Goal: Communication & Community: Answer question/provide support

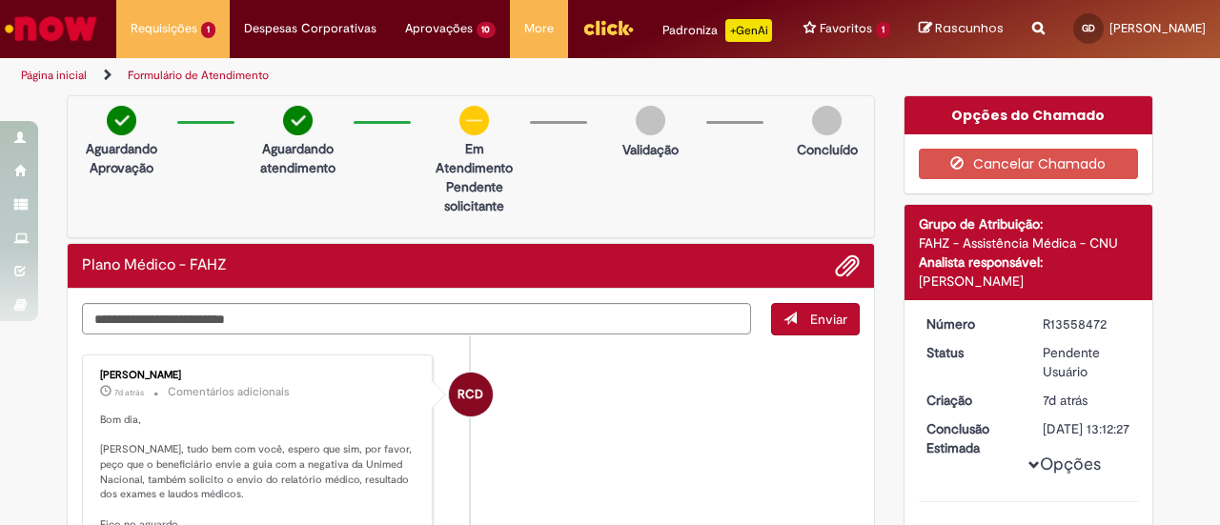
scroll to position [191, 0]
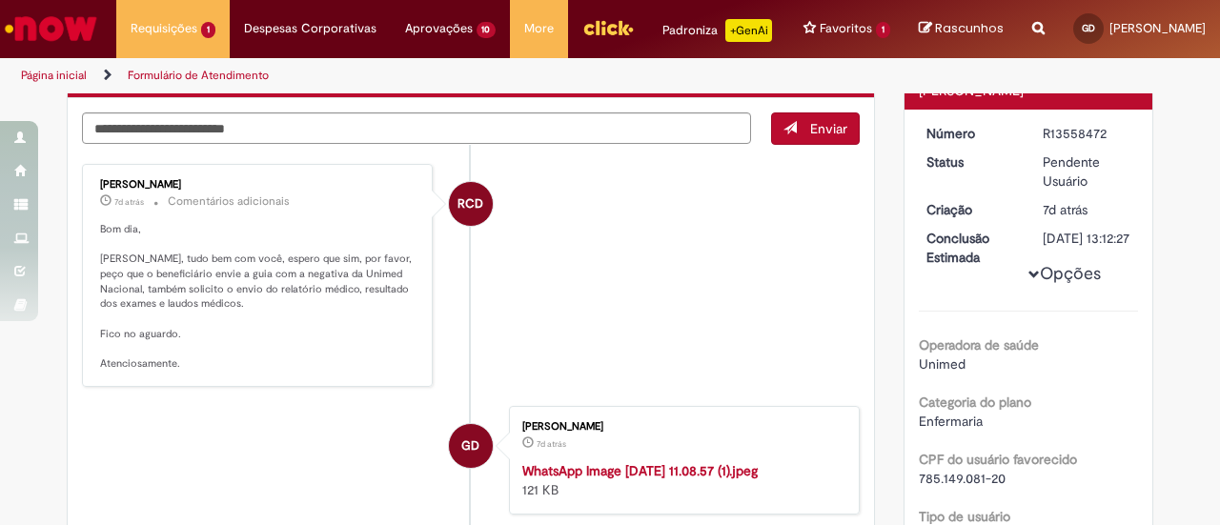
click at [374, 109] on div "Enviar RCD [PERSON_NAME] 7d atrás 7 dias atrás Comentários adicionais Bom dia, …" at bounding box center [471, 480] width 806 height 764
click at [369, 119] on textarea "Digite sua mensagem aqui..." at bounding box center [416, 127] width 669 height 31
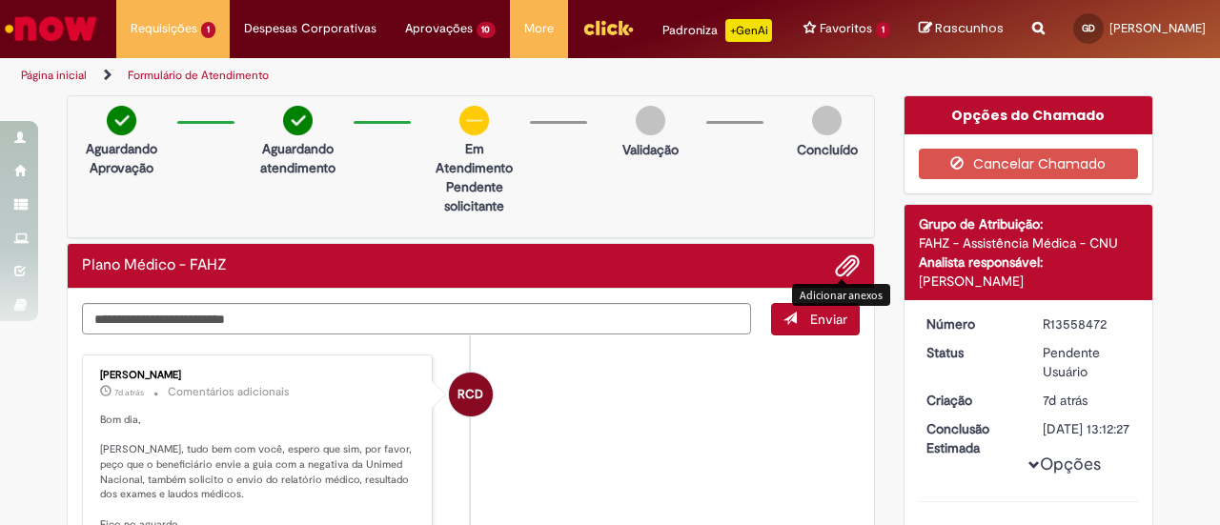
click at [839, 268] on span "Adicionar anexos" at bounding box center [847, 266] width 23 height 23
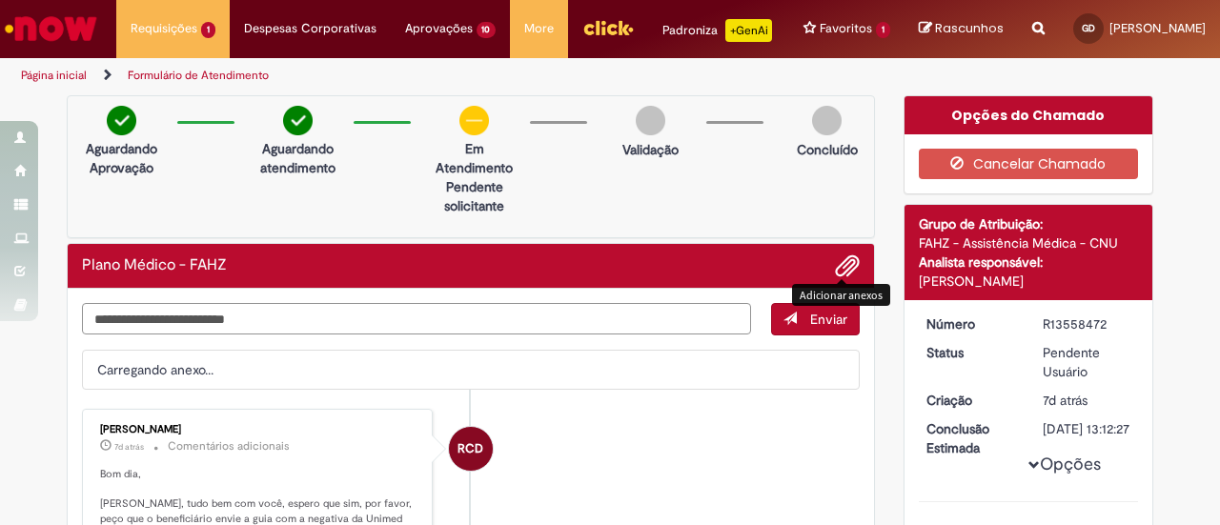
click at [532, 324] on textarea "Digite sua mensagem aqui..." at bounding box center [416, 318] width 669 height 31
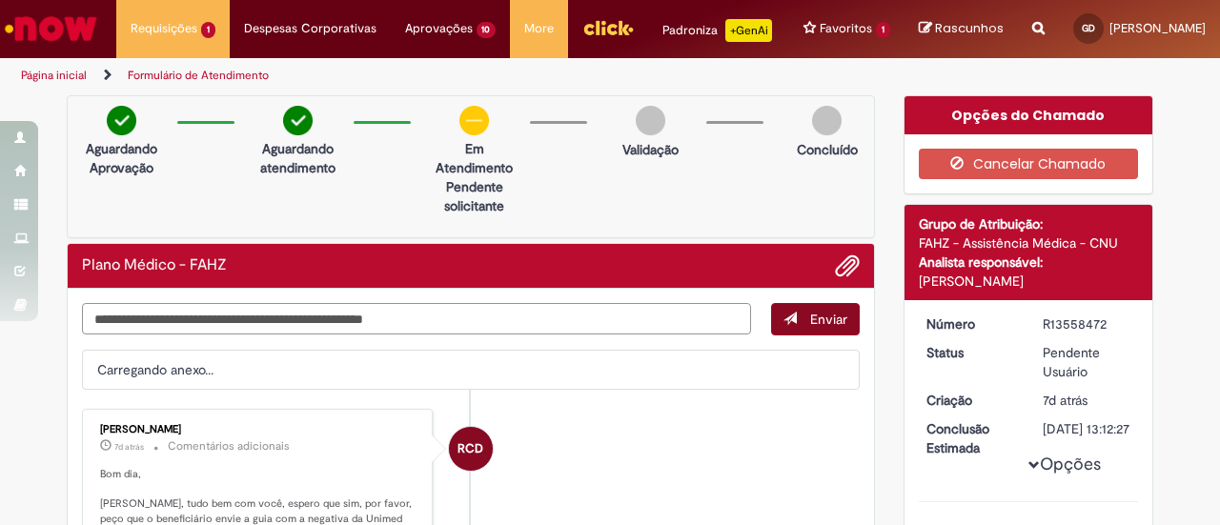
type textarea "**********"
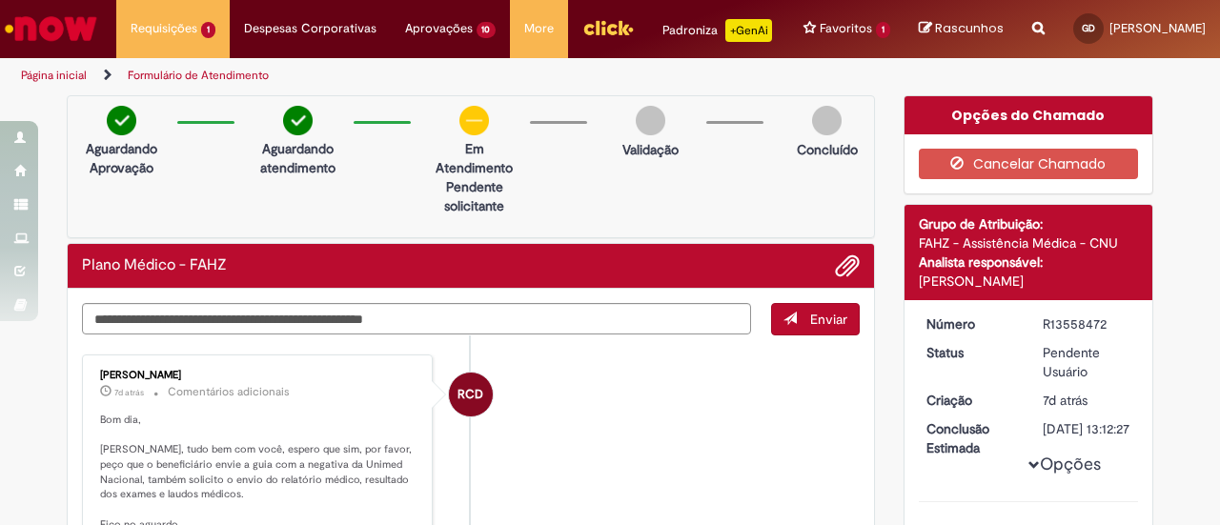
click at [825, 317] on span "Enviar" at bounding box center [828, 319] width 37 height 17
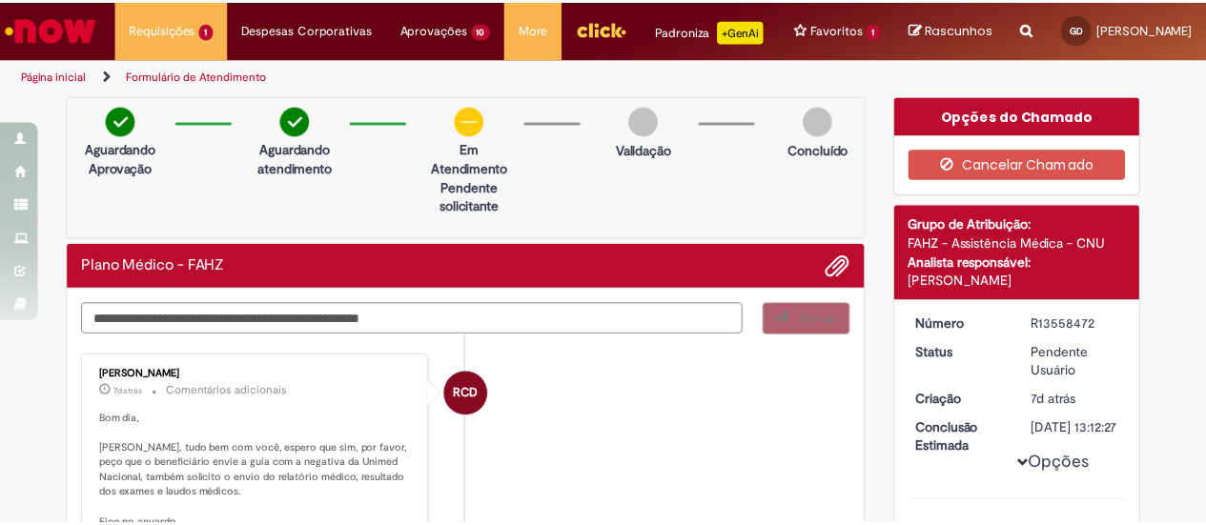
scroll to position [29, 0]
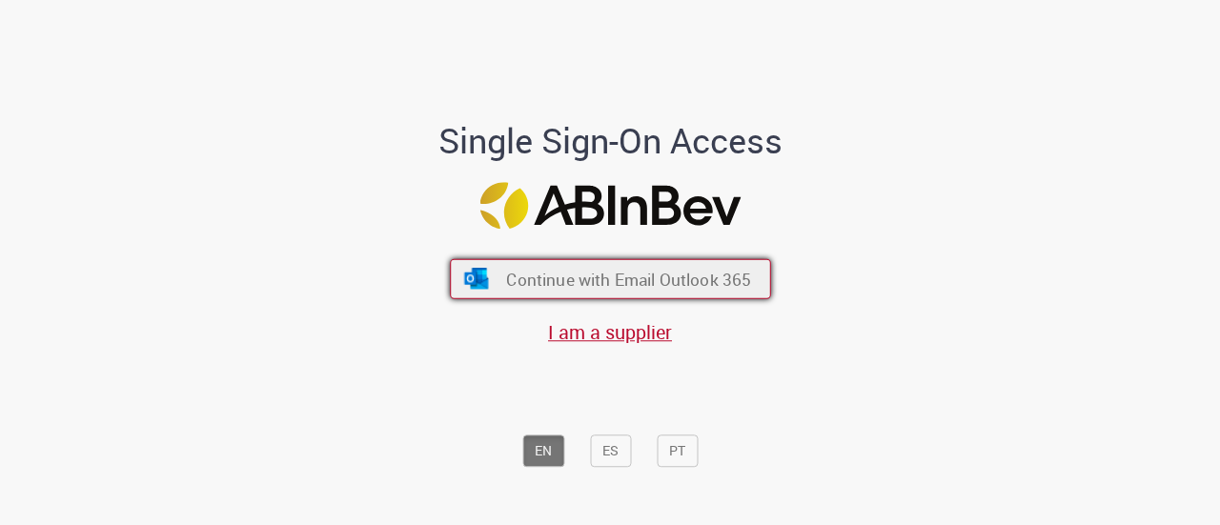
click at [641, 269] on span "Continue with Email Outlook 365" at bounding box center [628, 279] width 245 height 22
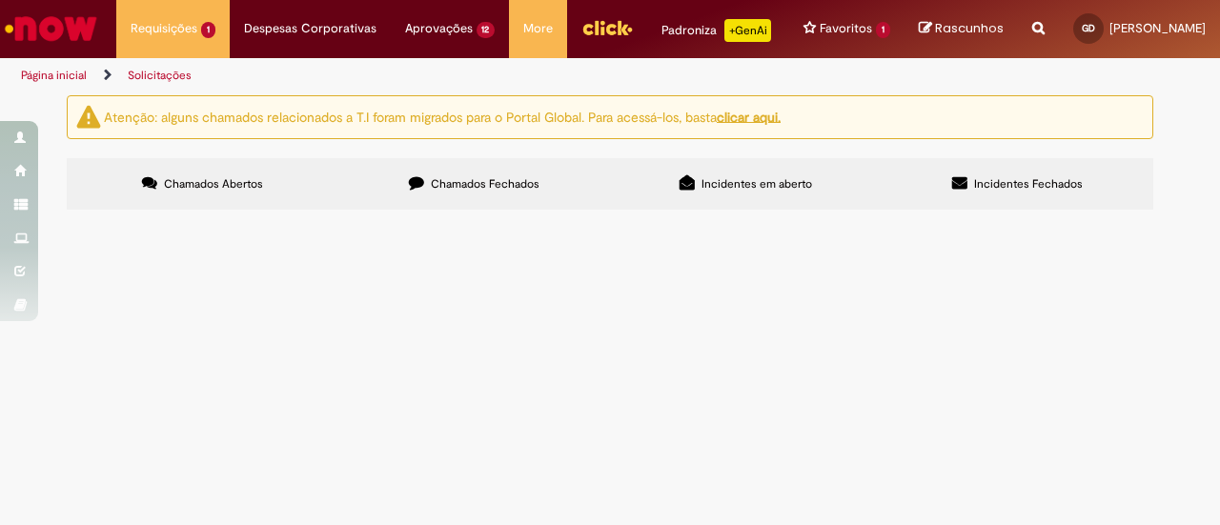
click at [0, 0] on span "O funcionário [PERSON_NAME] precisa fazer uma cirurgia que foi solicitada pelo …" at bounding box center [0, 0] width 0 height 0
click at [0, 0] on span "R13558472" at bounding box center [0, 0] width 0 height 0
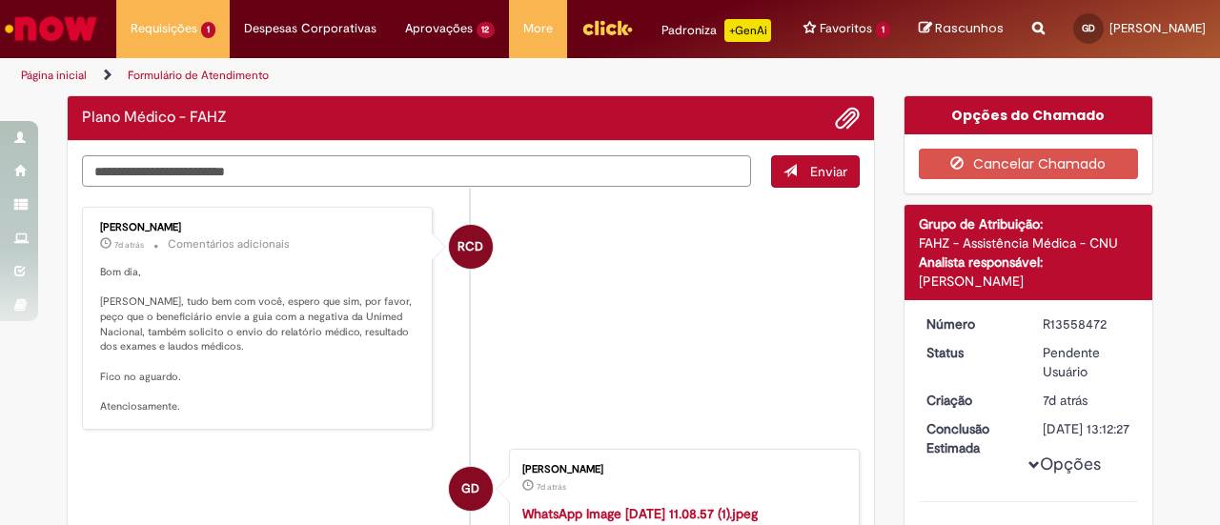
click at [294, 159] on textarea "Digite sua mensagem aqui..." at bounding box center [416, 170] width 669 height 31
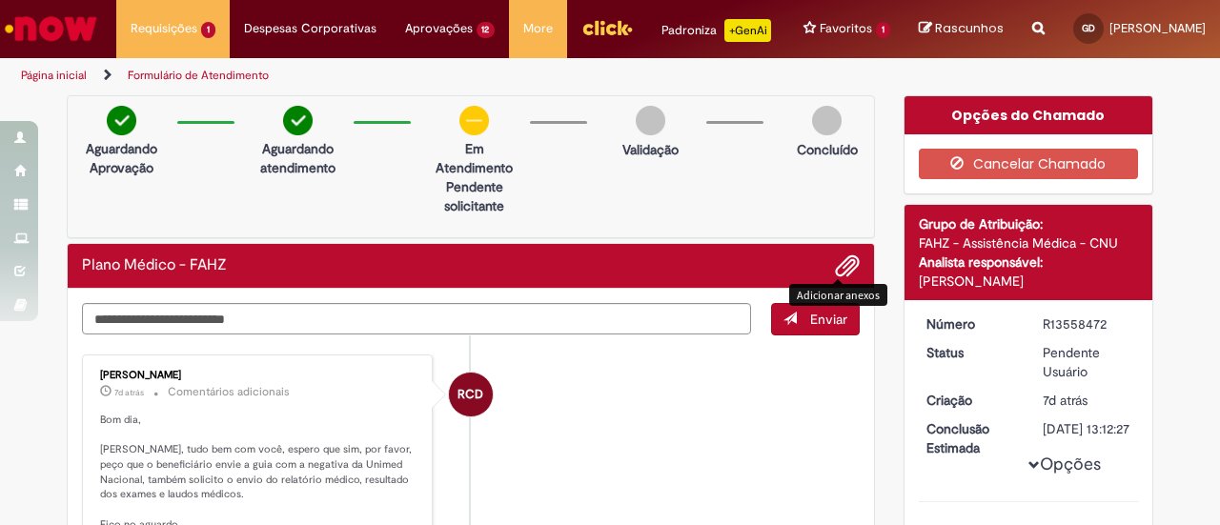
click at [842, 271] on span "Adicionar anexos" at bounding box center [847, 266] width 23 height 23
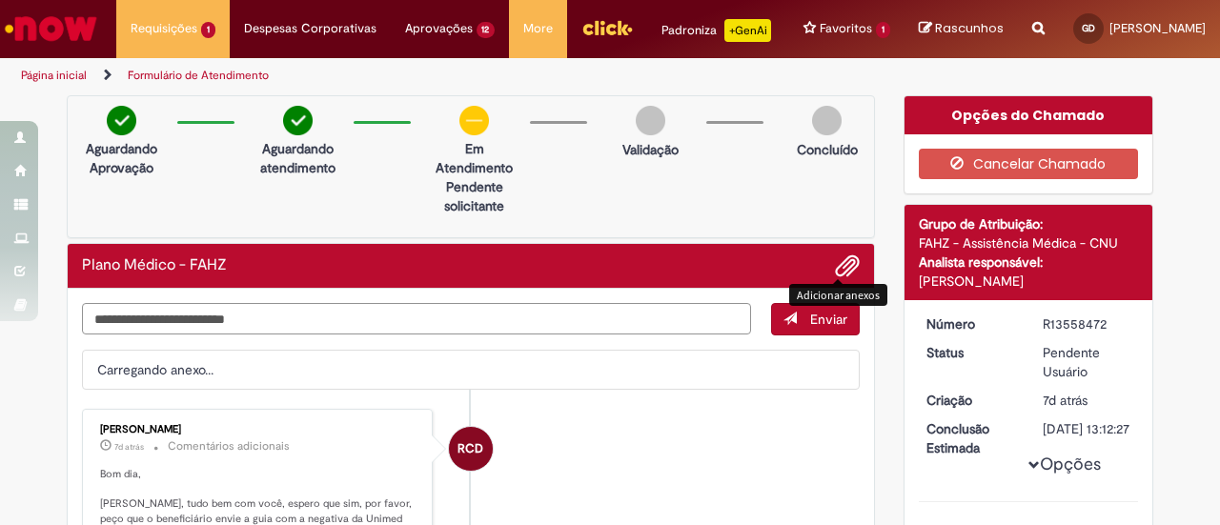
click at [455, 306] on textarea "Digite sua mensagem aqui..." at bounding box center [416, 318] width 669 height 31
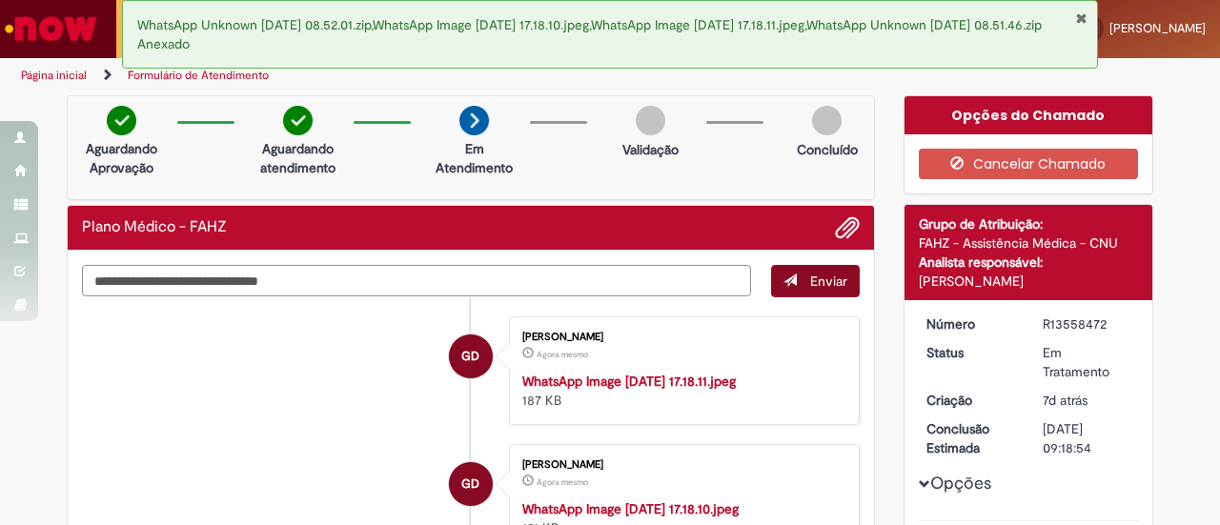
type textarea "**********"
click at [819, 279] on span "Enviar" at bounding box center [828, 281] width 37 height 17
